Goal: Find contact information: Find contact information

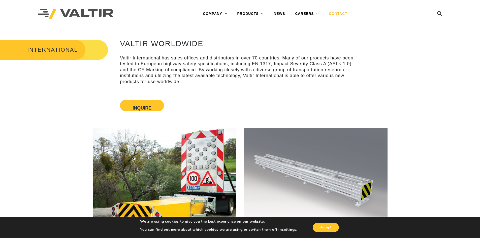
click at [335, 12] on link "CONTACT" at bounding box center [338, 14] width 28 height 10
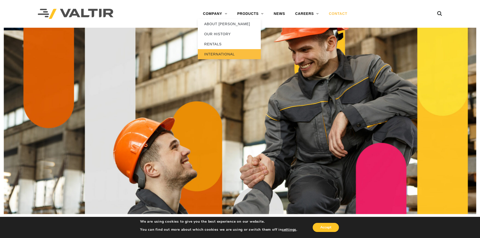
click at [223, 56] on link "INTERNATIONAL" at bounding box center [229, 54] width 63 height 10
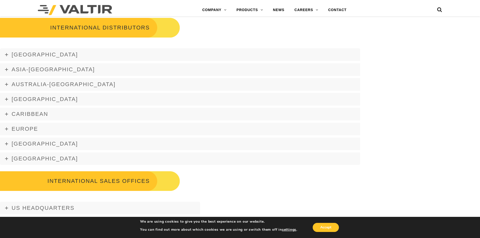
scroll to position [630, 0]
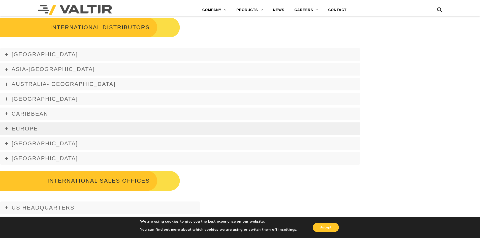
click at [26, 128] on span "Europe" at bounding box center [25, 128] width 26 height 6
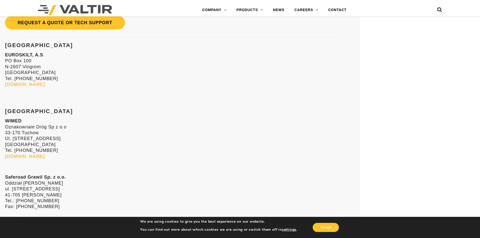
scroll to position [1486, 0]
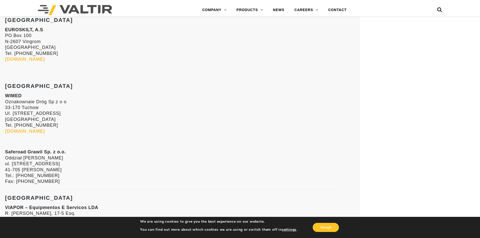
click at [31, 131] on link "[DOMAIN_NAME]" at bounding box center [25, 131] width 40 height 5
